Goal: Task Accomplishment & Management: Manage account settings

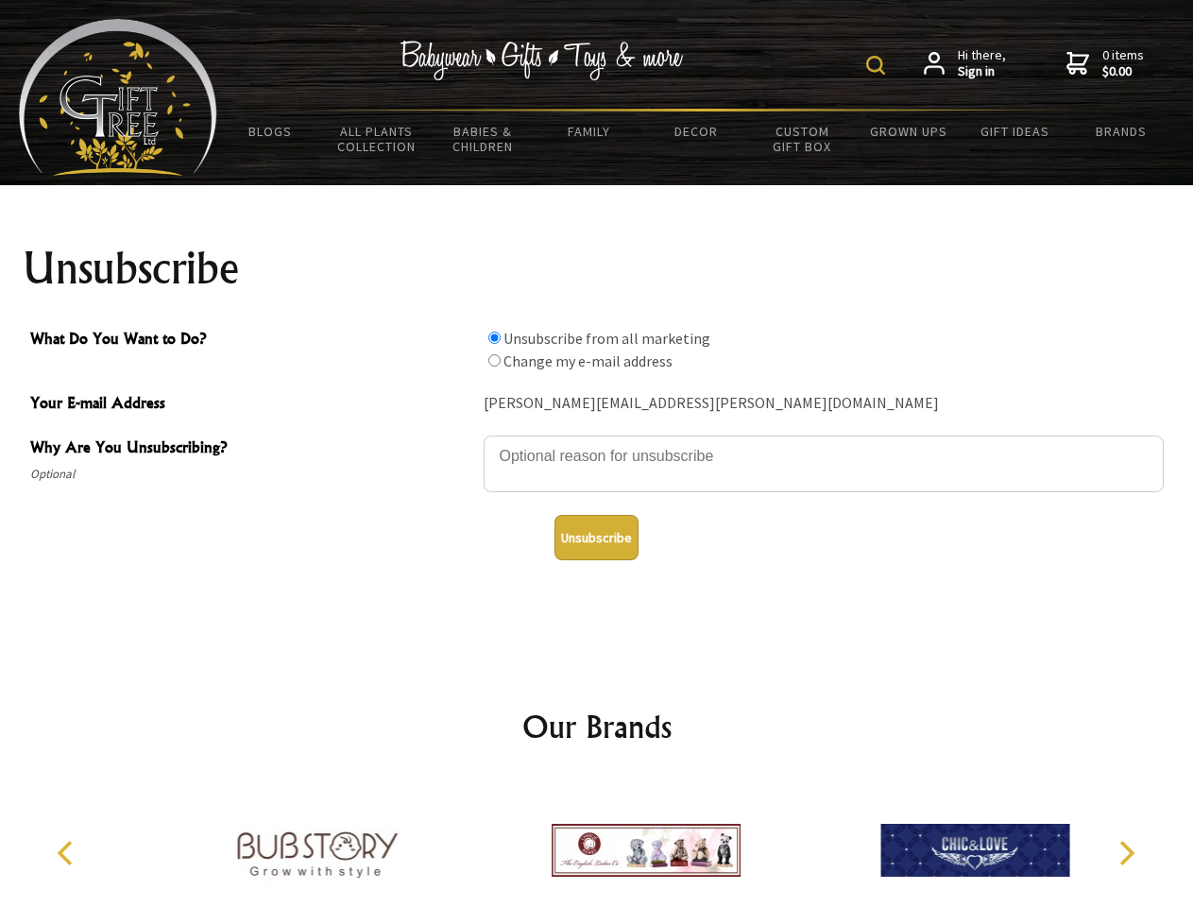
click at [878, 65] on img at bounding box center [875, 65] width 19 height 19
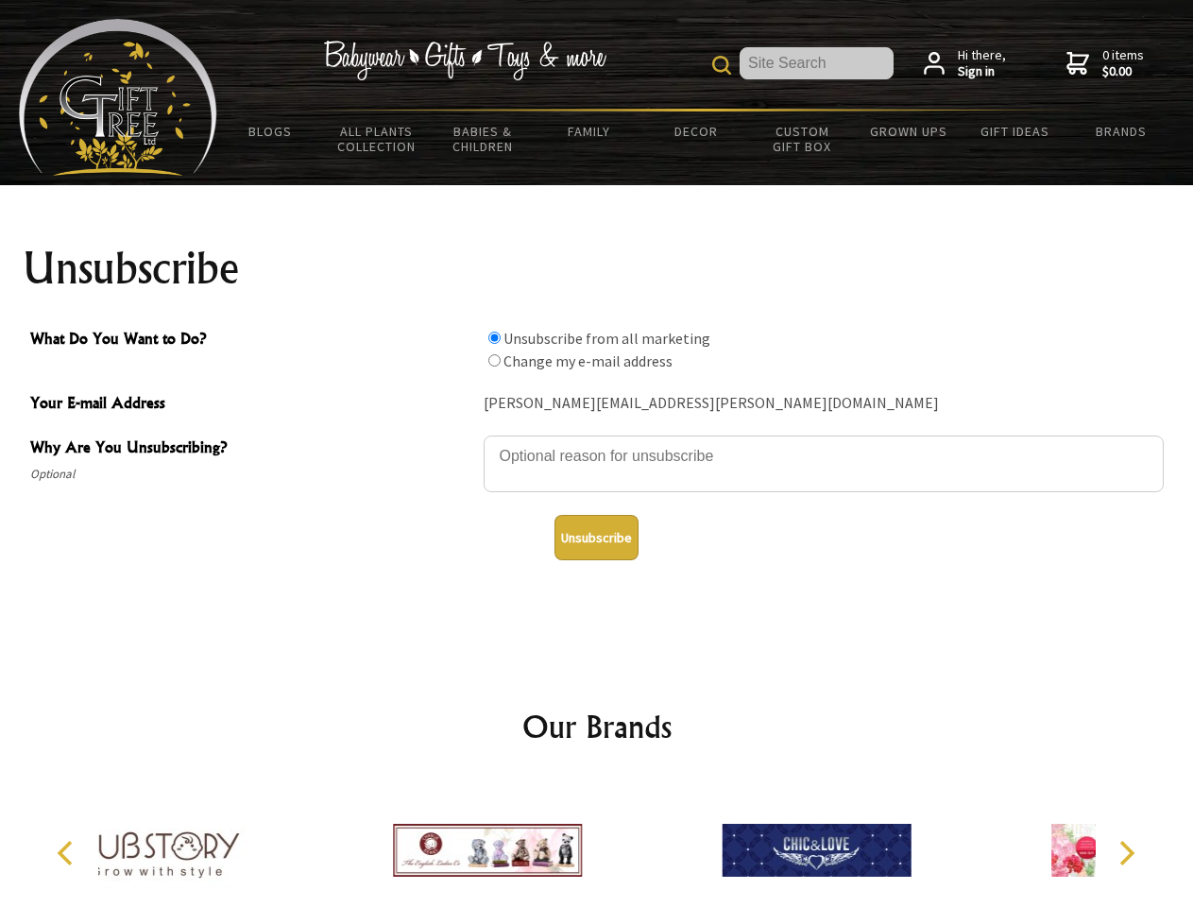
click at [597, 442] on textarea "Why Are You Unsubscribing?" at bounding box center [824, 463] width 680 height 57
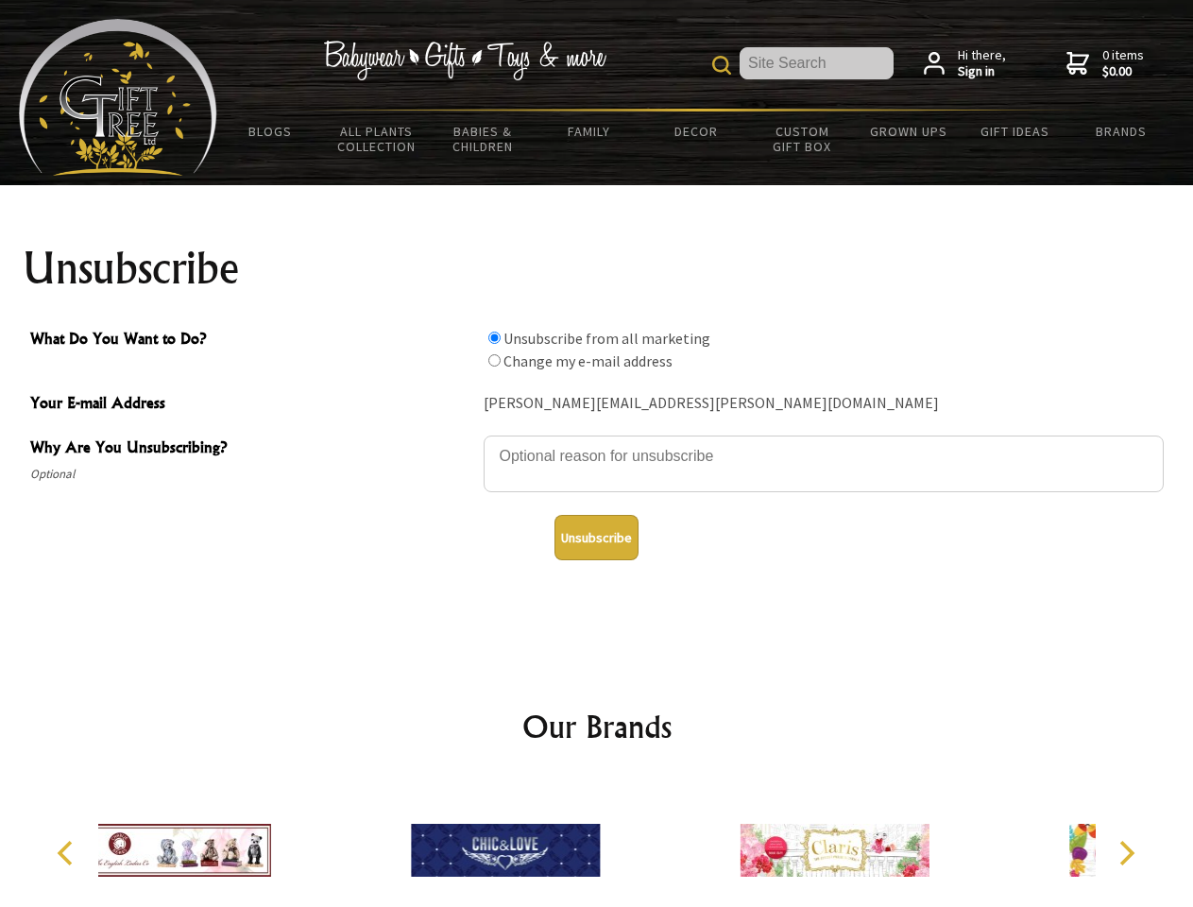
click at [494, 337] on input "What Do You Want to Do?" at bounding box center [494, 337] width 12 height 12
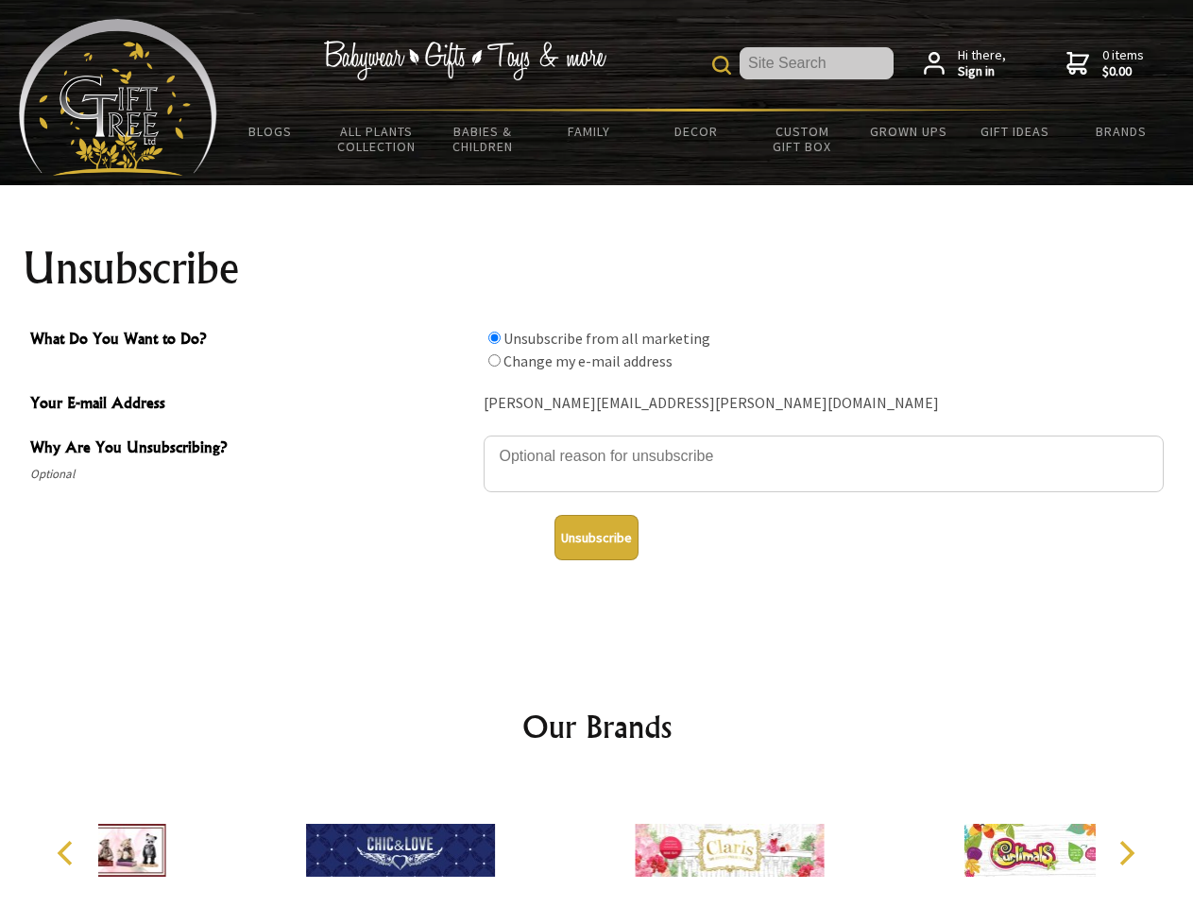
click at [494, 360] on input "What Do You Want to Do?" at bounding box center [494, 360] width 12 height 12
radio input "true"
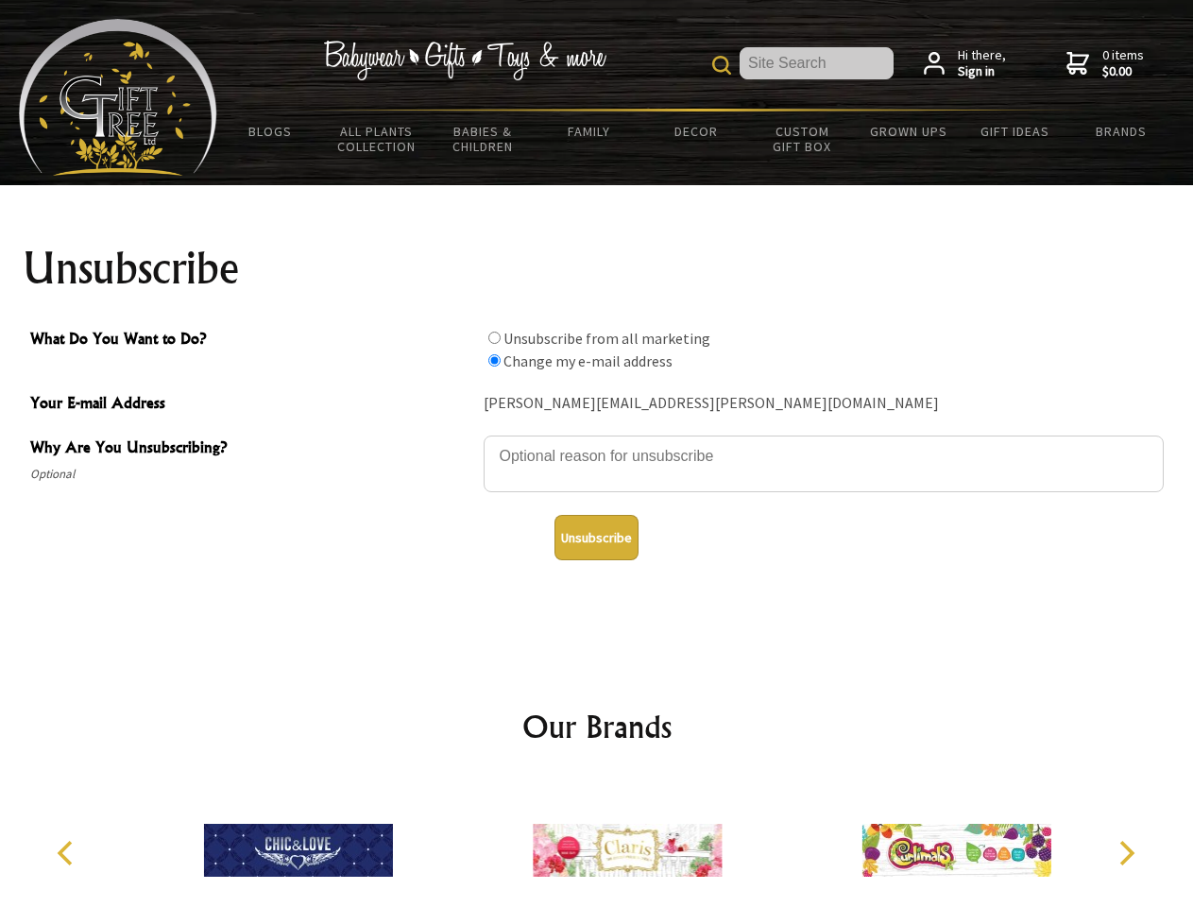
click at [596, 537] on button "Unsubscribe" at bounding box center [596, 537] width 84 height 45
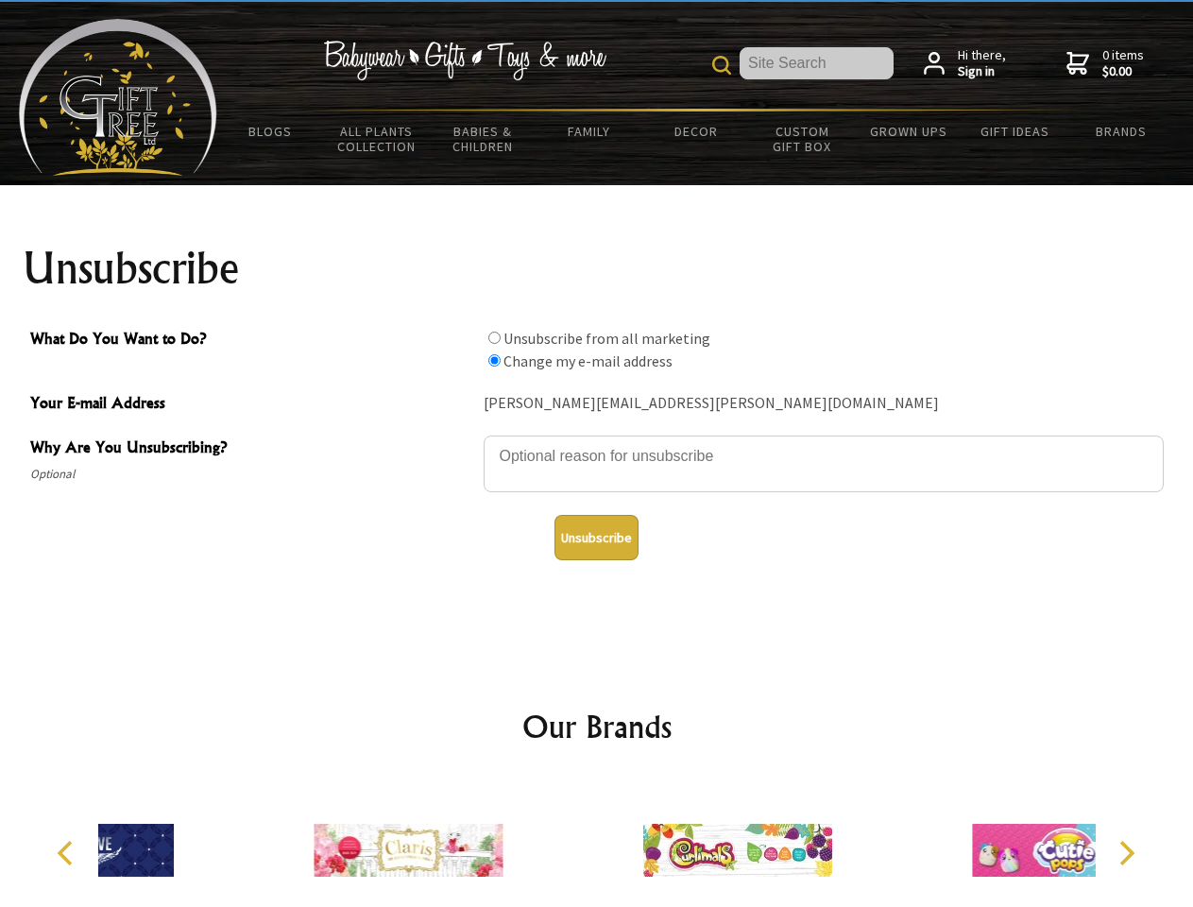
click at [68, 853] on icon "Previous" at bounding box center [67, 852] width 25 height 25
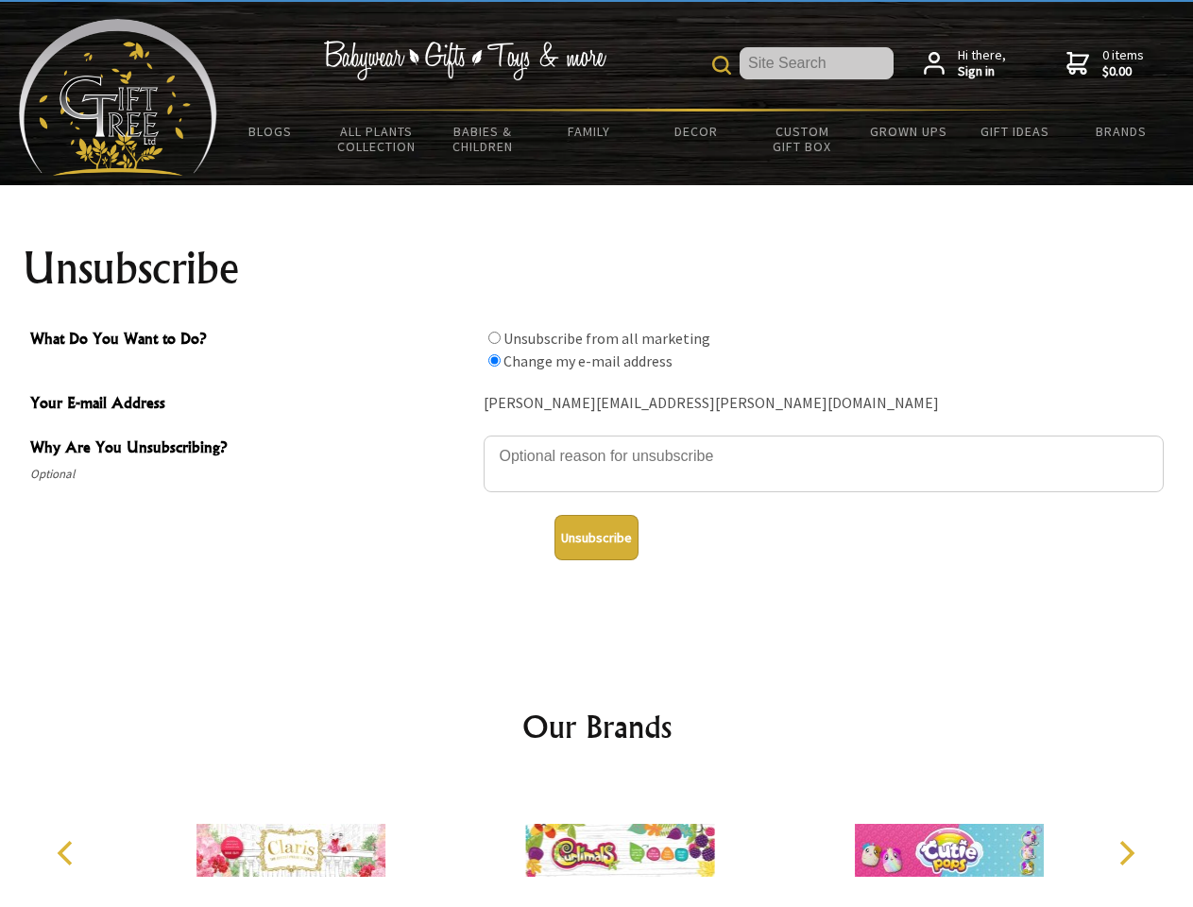
click at [1126, 853] on icon "Next" at bounding box center [1124, 852] width 25 height 25
